Goal: Information Seeking & Learning: Learn about a topic

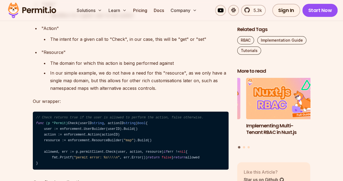
scroll to position [2100, 0]
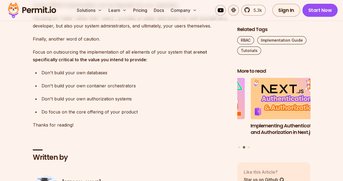
scroll to position [2788, 0]
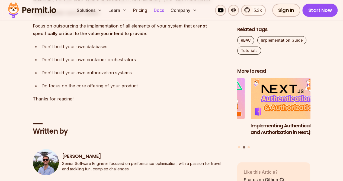
click at [163, 8] on link "Docs" at bounding box center [159, 10] width 15 height 11
click at [138, 11] on link "Pricing" at bounding box center [140, 10] width 18 height 11
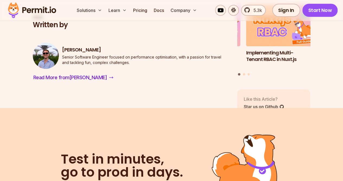
scroll to position [2895, 0]
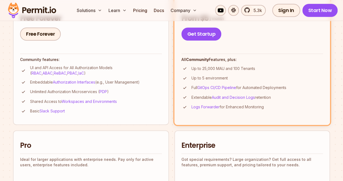
scroll to position [187, 0]
